Goal: Information Seeking & Learning: Check status

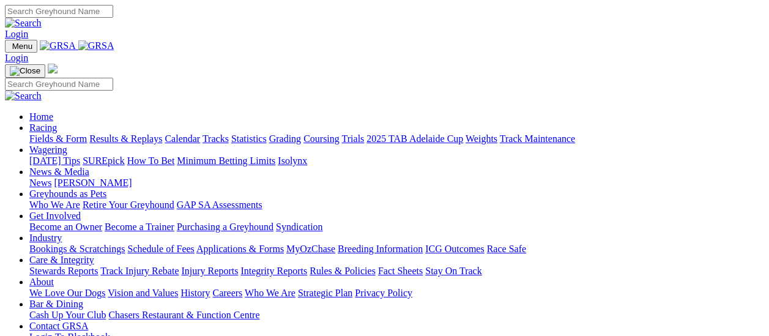
click at [137, 133] on link "Results & Replays" at bounding box center [125, 138] width 73 height 10
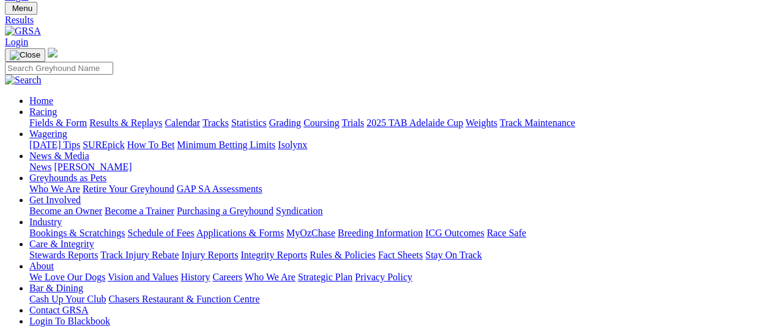
scroll to position [122, 0]
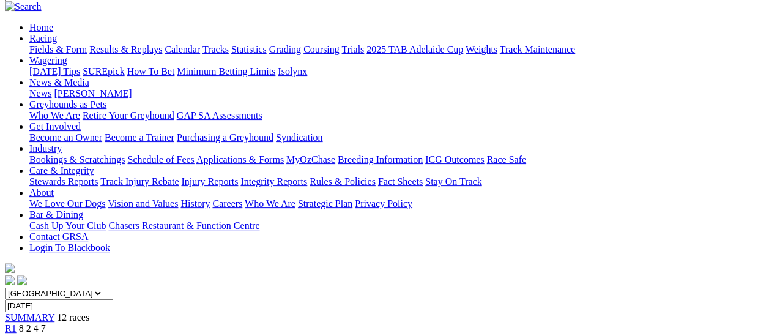
scroll to position [61, 0]
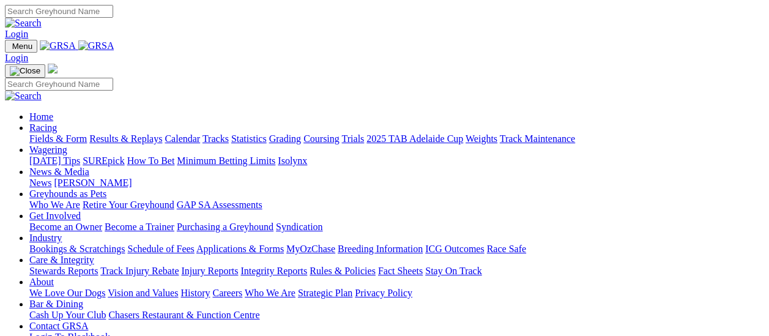
click at [128, 133] on link "Results & Replays" at bounding box center [125, 138] width 73 height 10
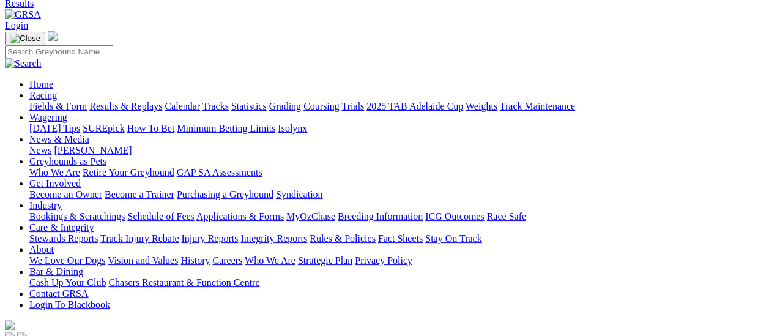
scroll to position [122, 0]
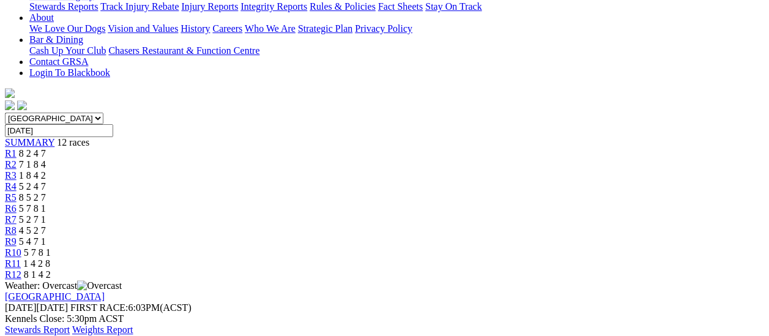
scroll to position [122, 0]
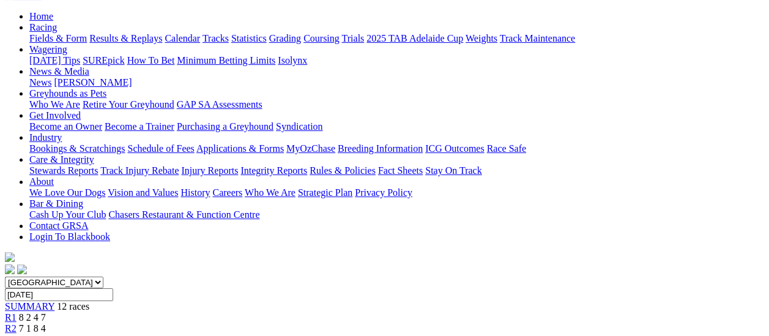
click at [17, 323] on span "R2" at bounding box center [11, 328] width 12 height 10
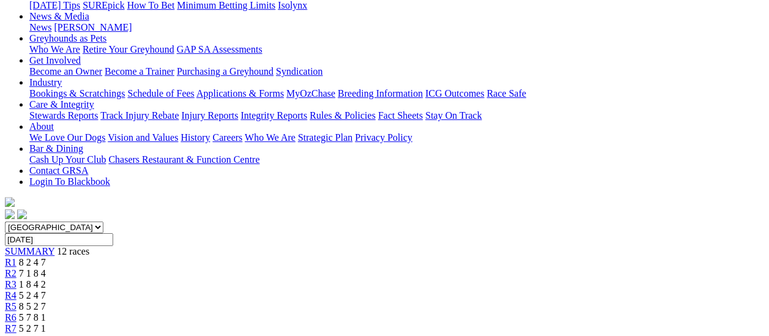
scroll to position [61, 0]
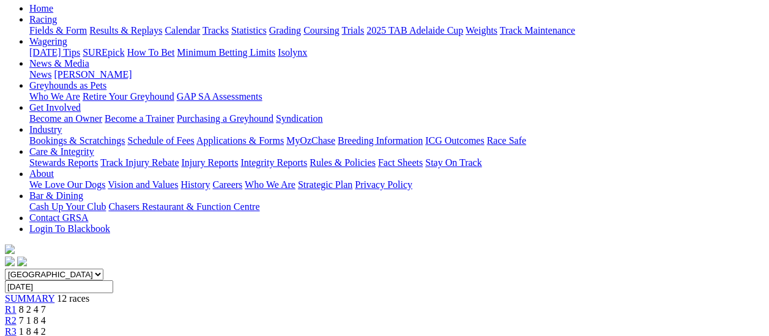
scroll to position [122, 0]
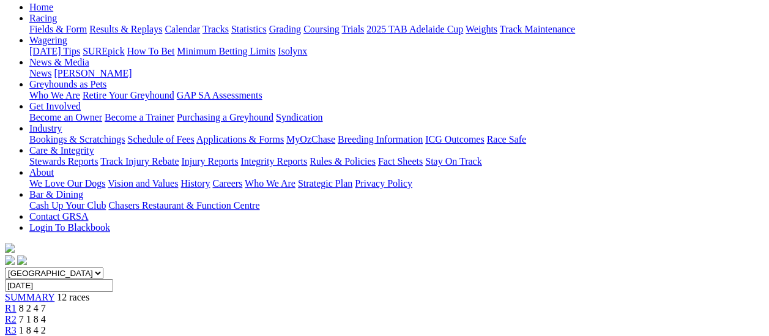
scroll to position [122, 0]
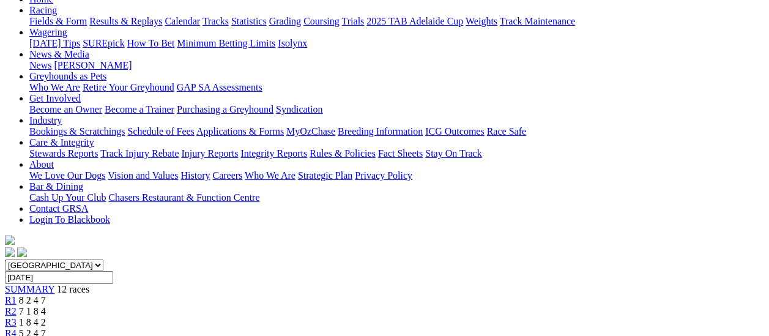
scroll to position [122, 0]
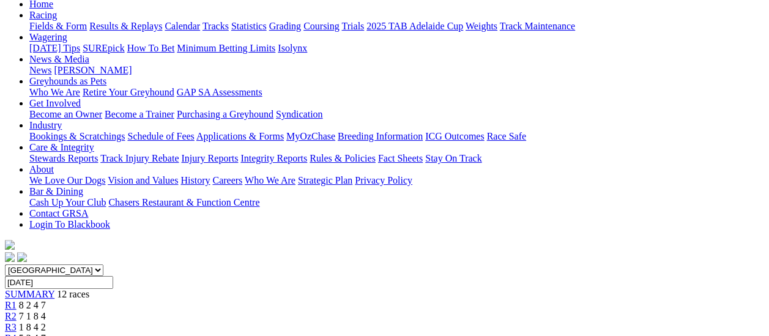
scroll to position [61, 0]
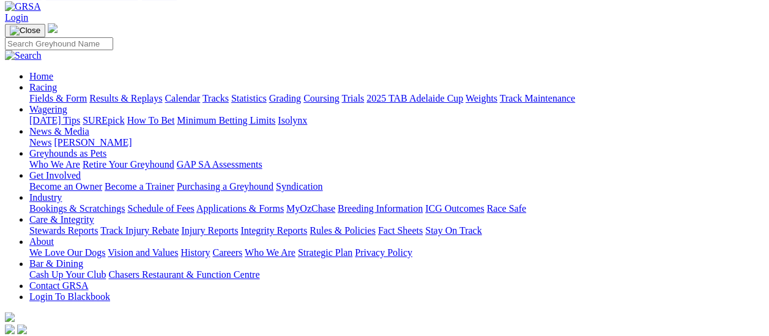
scroll to position [61, 0]
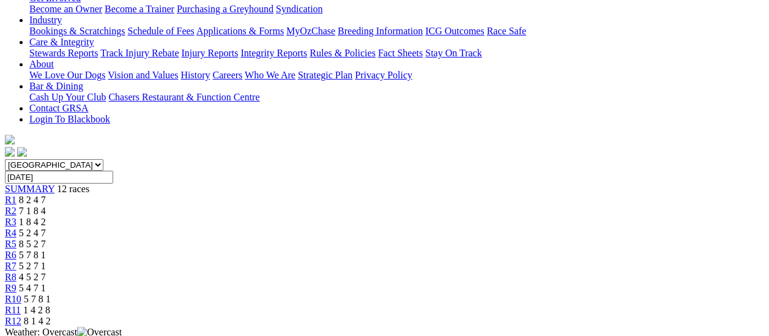
scroll to position [122, 0]
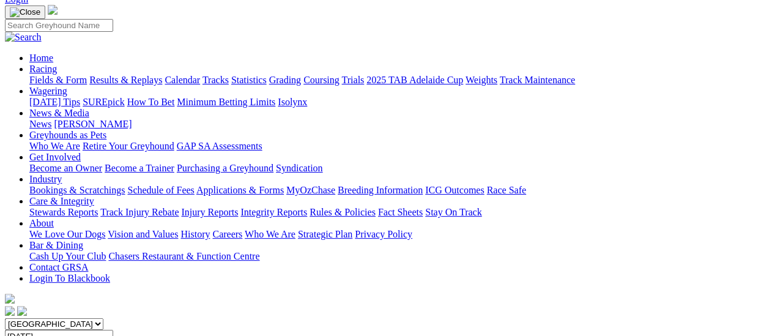
scroll to position [61, 0]
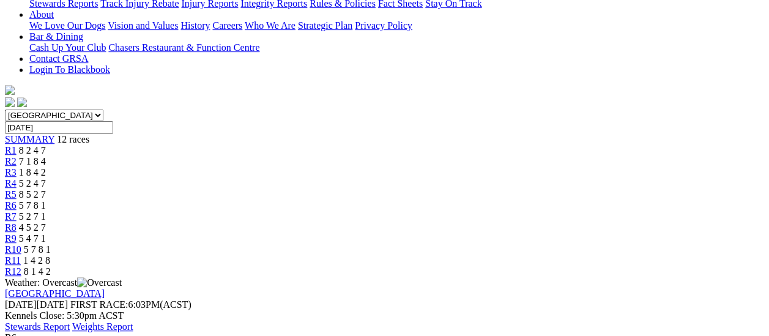
scroll to position [122, 0]
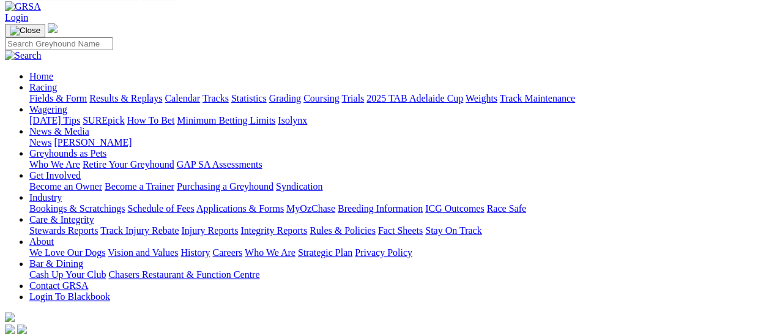
scroll to position [61, 0]
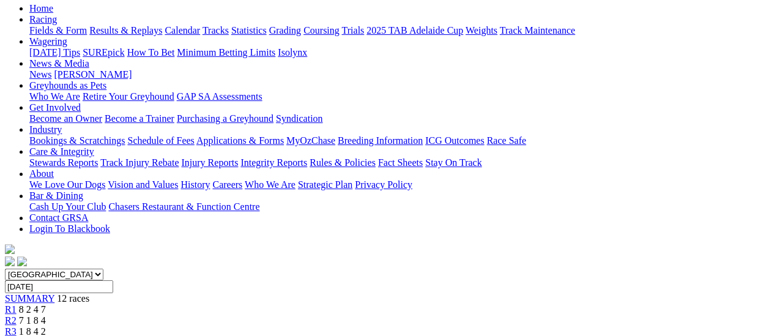
scroll to position [122, 0]
